Goal: Information Seeking & Learning: Learn about a topic

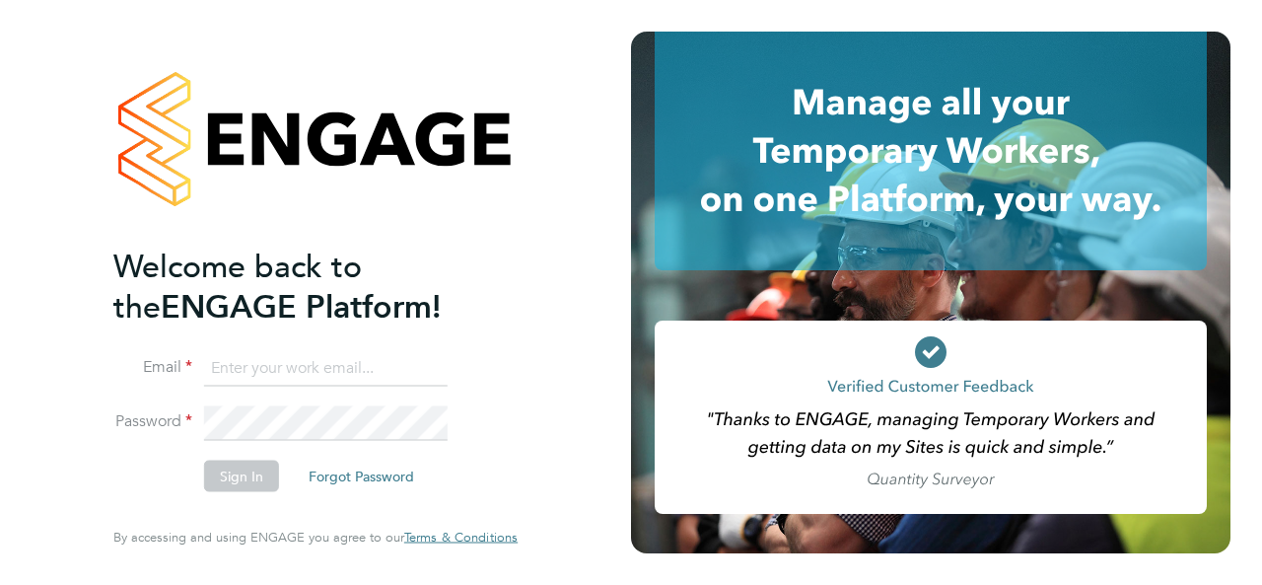
click at [306, 362] on input at bounding box center [326, 367] width 244 height 35
type input "[EMAIL_ADDRESS][DOMAIN_NAME]"
click at [232, 476] on button "Sign In" at bounding box center [241, 476] width 75 height 32
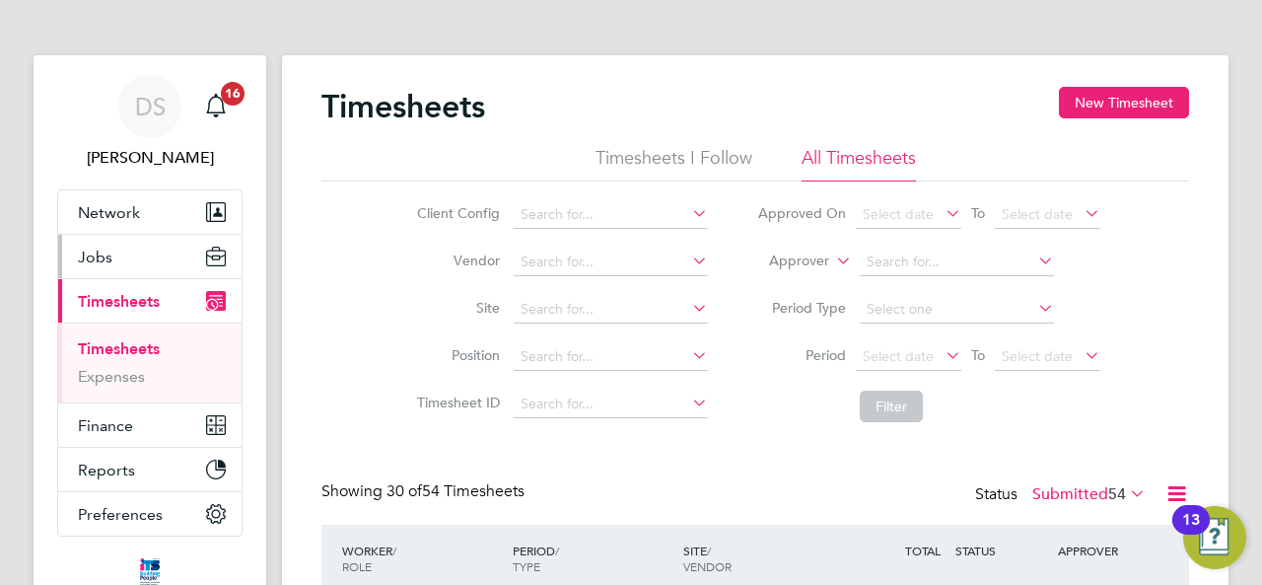
click at [98, 261] on span "Jobs" at bounding box center [95, 256] width 35 height 19
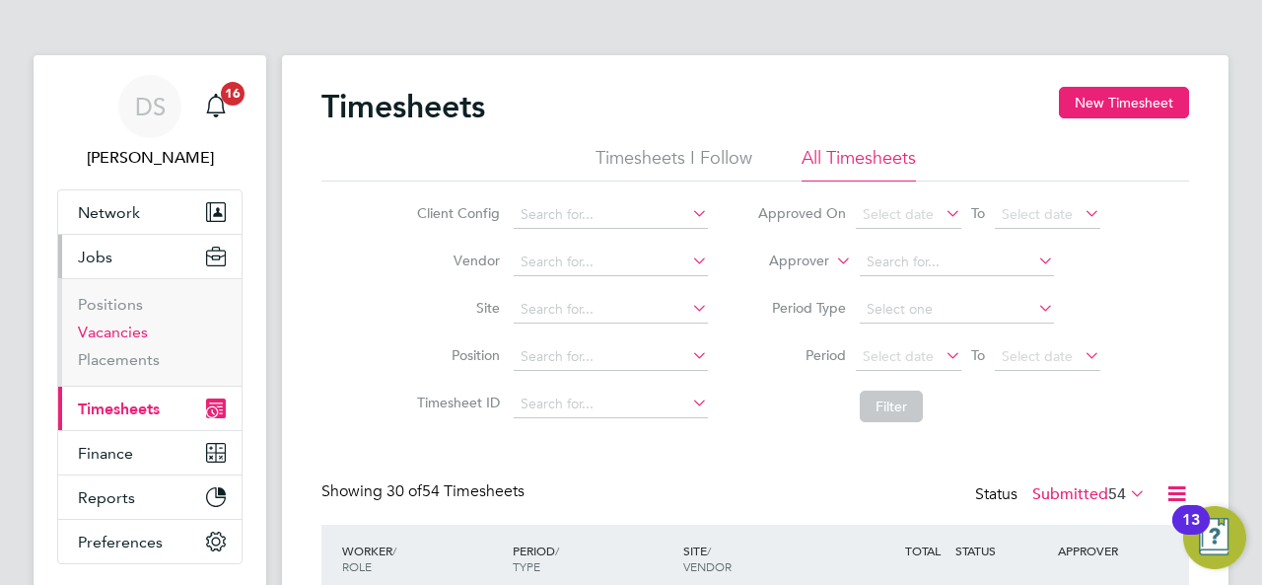
click at [96, 328] on link "Vacancies" at bounding box center [113, 331] width 70 height 19
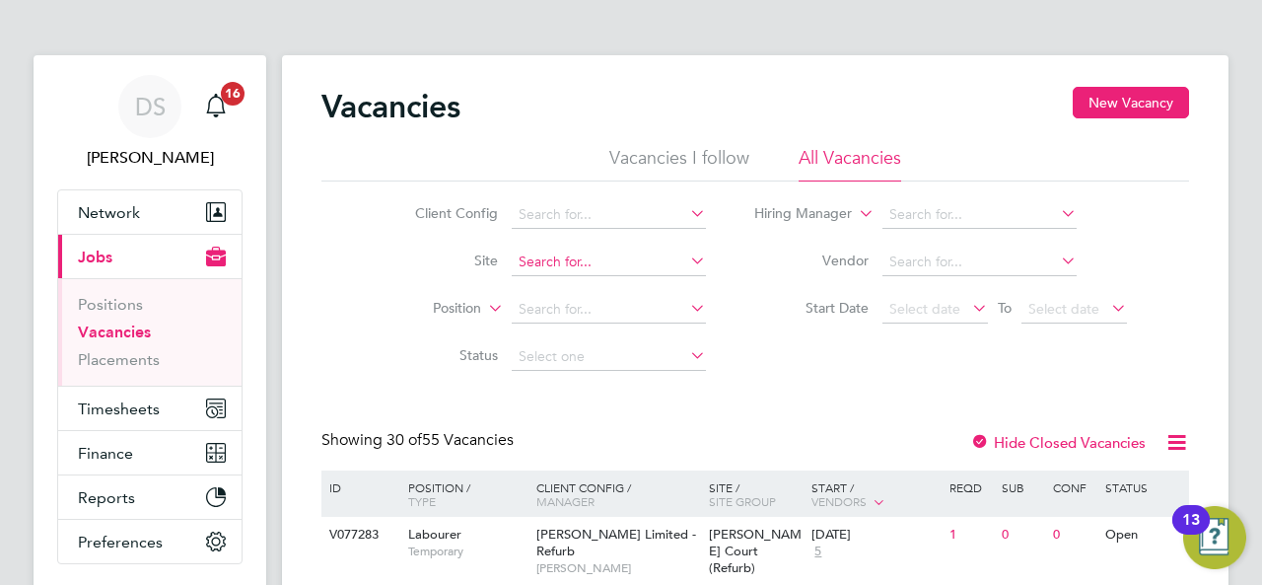
click at [536, 263] on input at bounding box center [609, 262] width 194 height 28
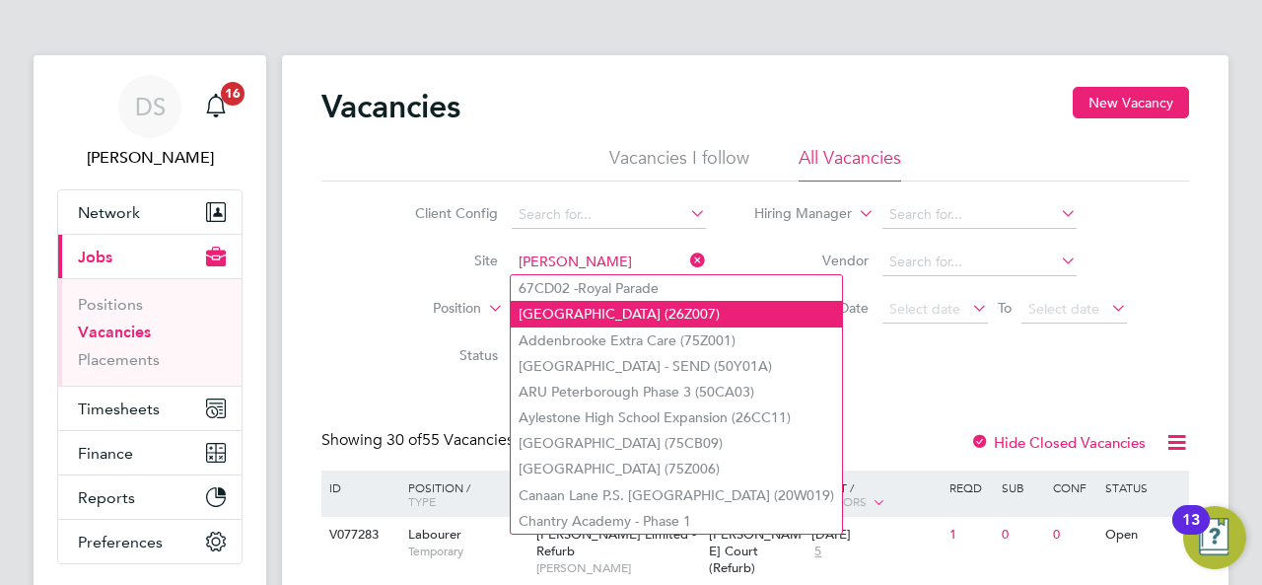
type input "morgan"
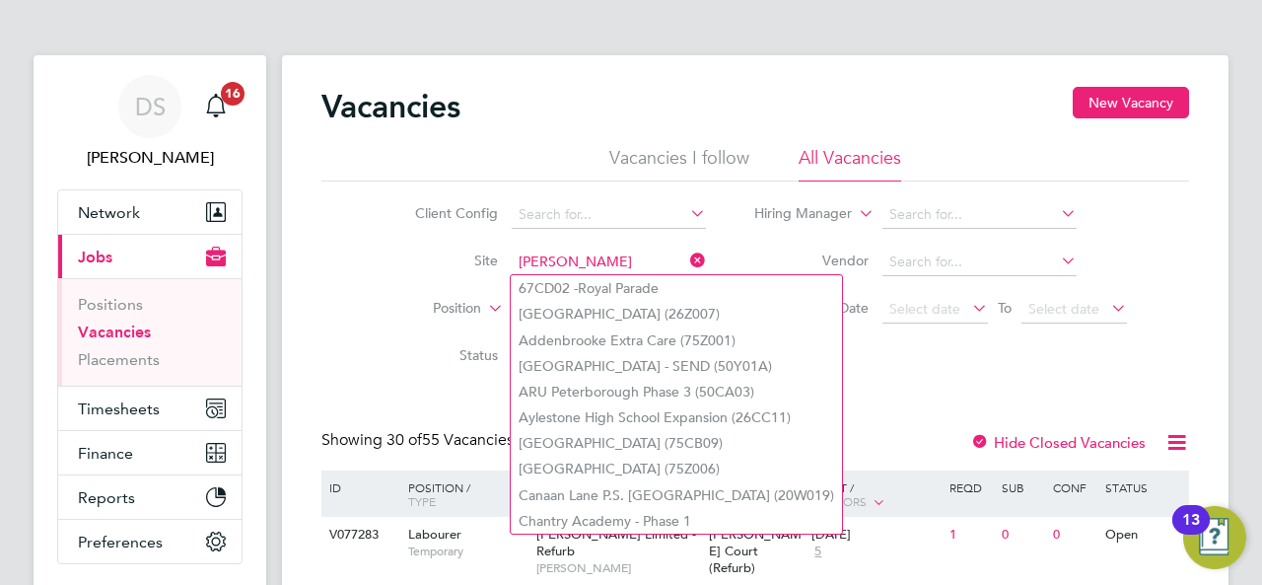
type input "morgan"
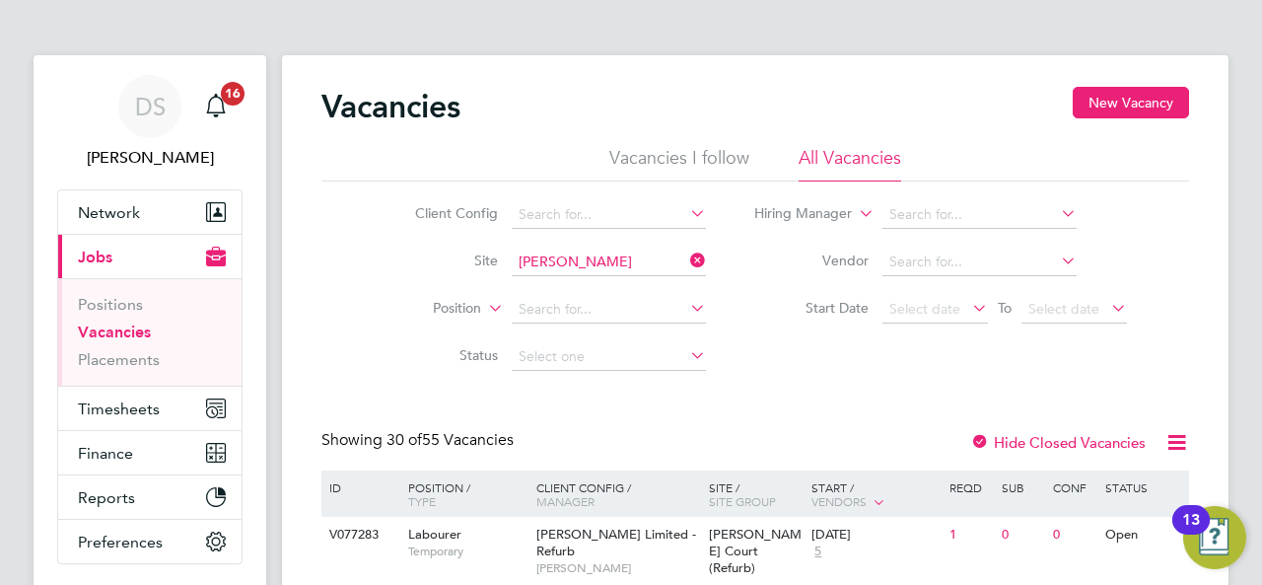
click at [408, 263] on label "Site" at bounding box center [440, 260] width 113 height 18
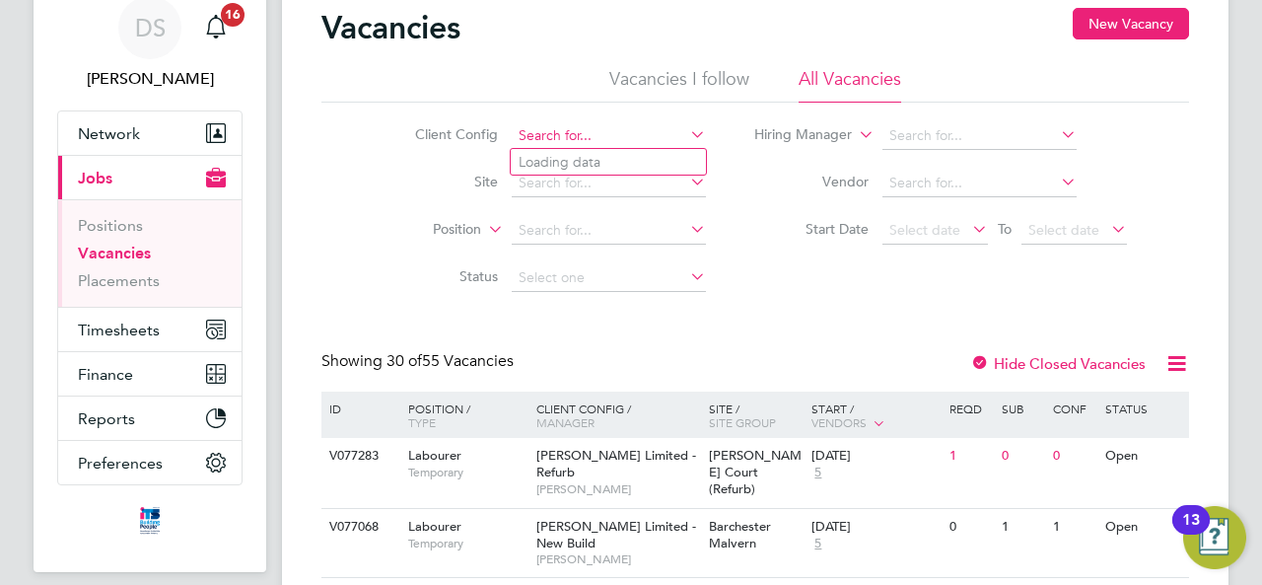
click at [554, 140] on input at bounding box center [609, 136] width 194 height 28
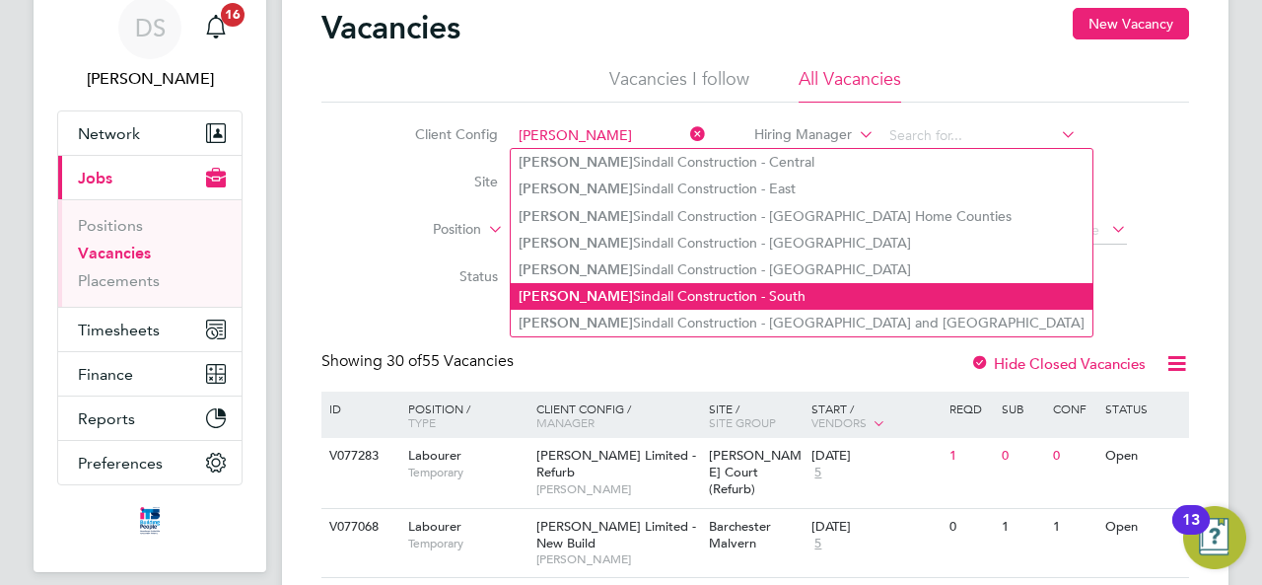
click at [662, 299] on li "Morgan Sindall Construction - South" at bounding box center [802, 296] width 582 height 27
type input "Morgan Sindall Construction - South"
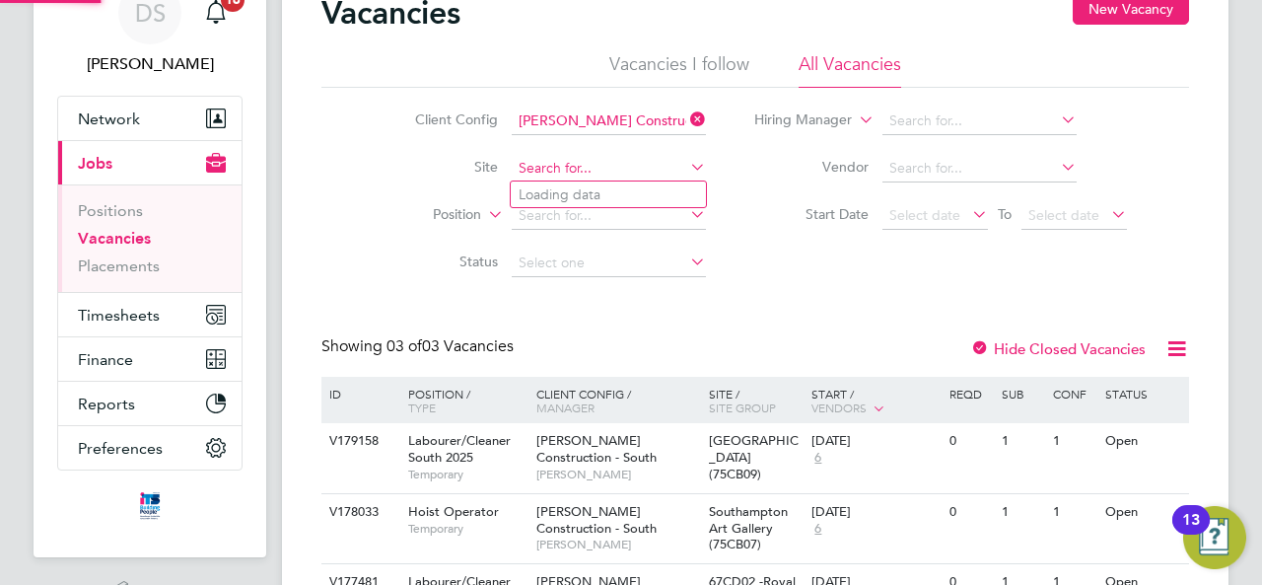
click at [530, 174] on input at bounding box center [609, 169] width 194 height 28
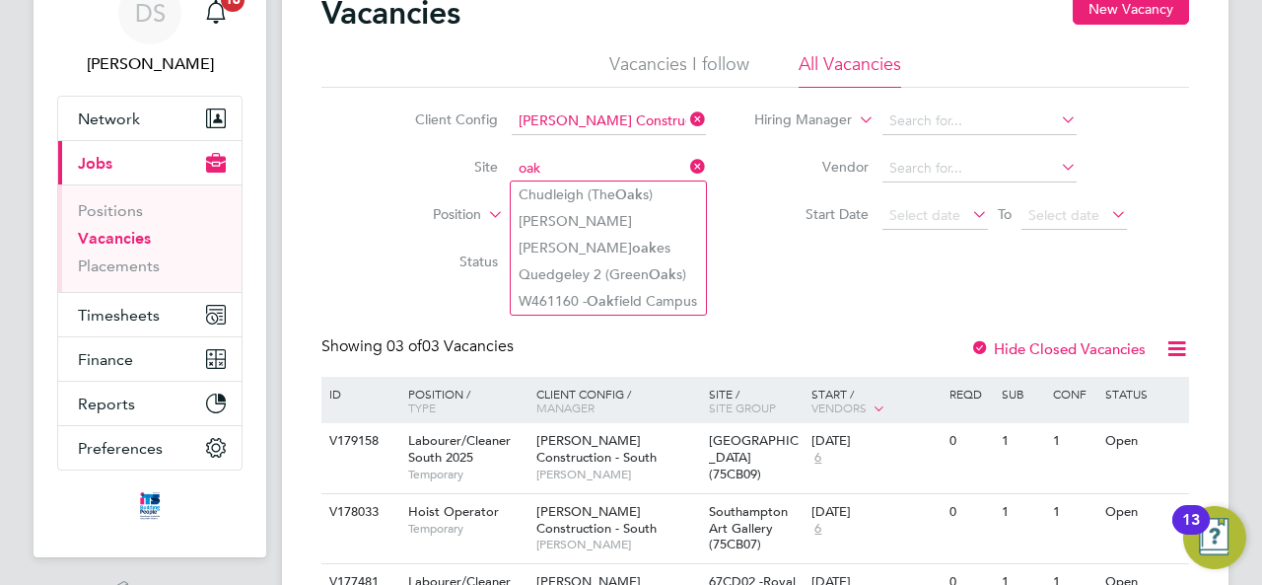
type input "oak"
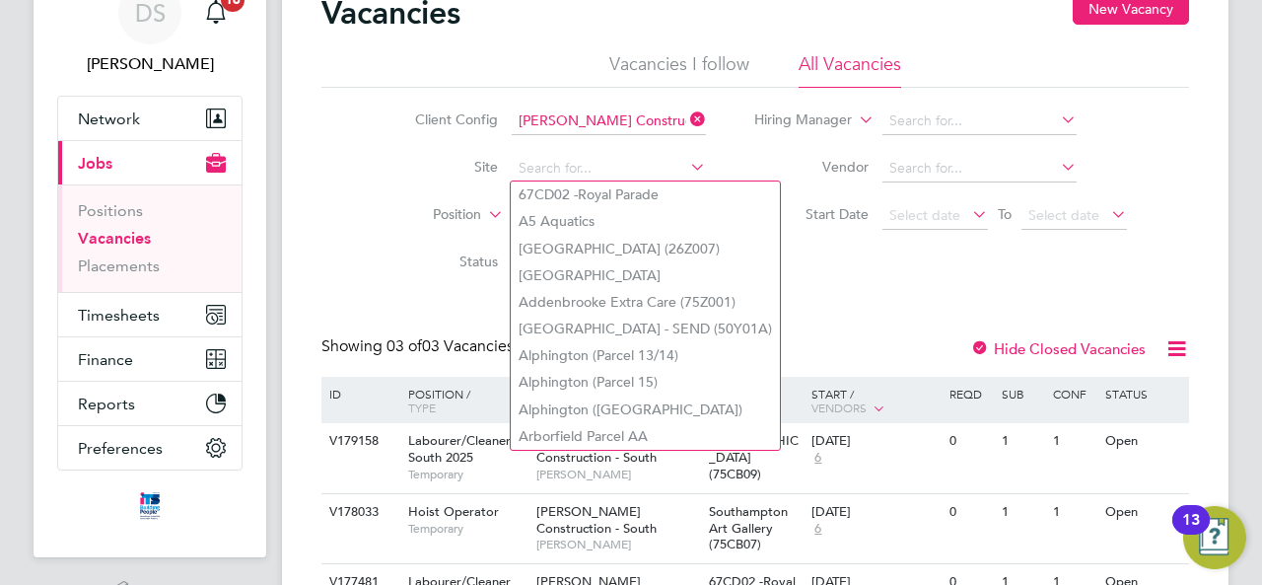
click at [926, 285] on div "Client Config Morgan Sindall Construction - South Site Position Status Hiring M…" at bounding box center [755, 187] width 868 height 199
